Goal: Navigation & Orientation: Find specific page/section

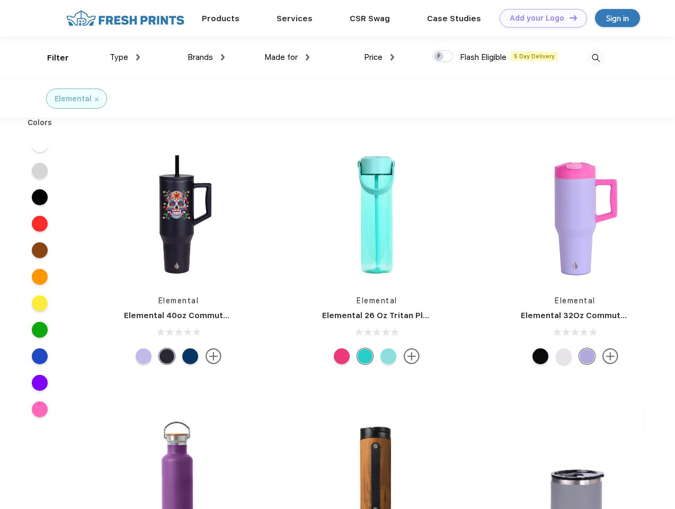
click at [539, 18] on link "Add your Logo Design Tool" at bounding box center [543, 18] width 87 height 19
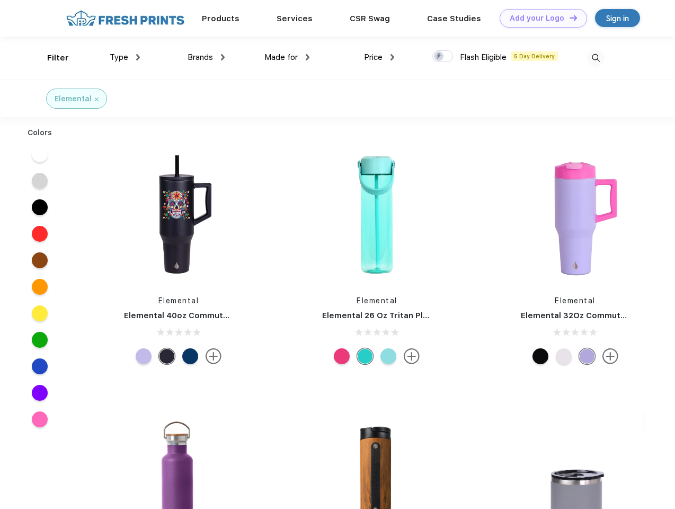
click at [0, 0] on div "Design Tool" at bounding box center [0, 0] width 0 height 0
click at [569, 17] on link "Add your Logo Design Tool" at bounding box center [543, 18] width 87 height 19
click at [51, 58] on div "Filter" at bounding box center [58, 58] width 22 height 12
click at [125, 57] on span "Type" at bounding box center [119, 57] width 19 height 10
click at [206, 57] on span "Brands" at bounding box center [200, 57] width 25 height 10
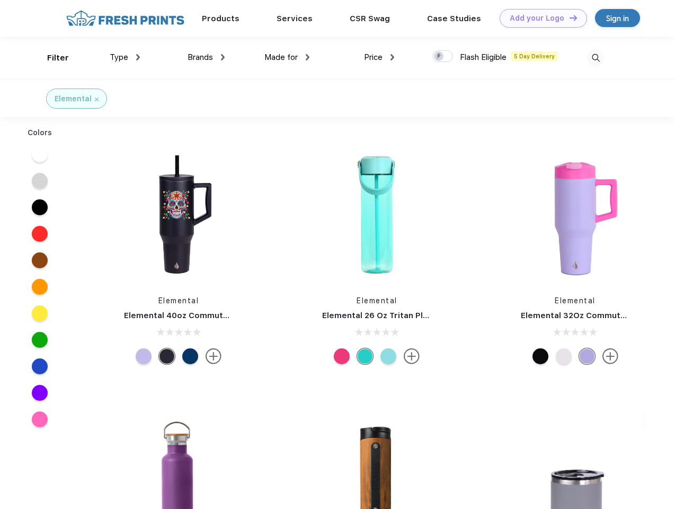
click at [287, 57] on span "Made for" at bounding box center [280, 57] width 33 height 10
click at [379, 57] on span "Price" at bounding box center [373, 57] width 19 height 10
click at [443, 57] on div at bounding box center [442, 56] width 21 height 12
click at [439, 57] on input "checkbox" at bounding box center [435, 53] width 7 height 7
click at [596, 58] on img at bounding box center [595, 57] width 17 height 17
